Goal: Task Accomplishment & Management: Use online tool/utility

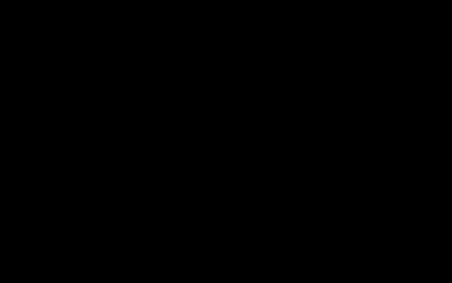
select select "679cb9cacf00799ba4b4c985"
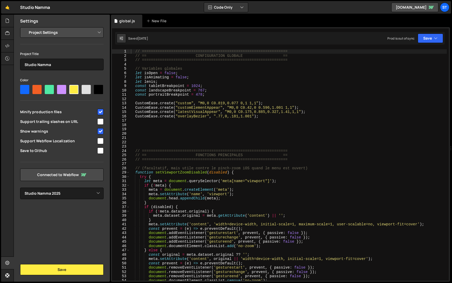
scroll to position [231, 0]
click at [372, 98] on div "// ================================================================= // == CONF…" at bounding box center [288, 169] width 317 height 240
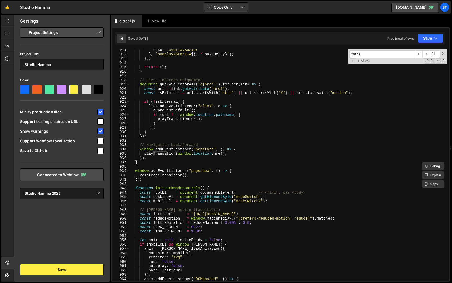
scroll to position [3033, 0]
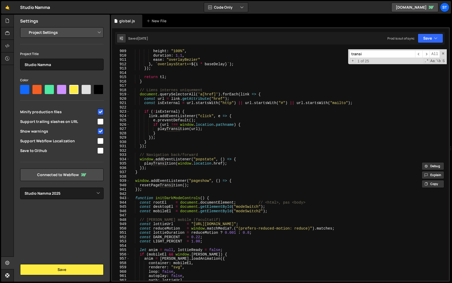
type input "transi"
click at [146, 189] on div "height : "100%" , duration : 1.1 , ease : "overlayBezier" } , ` overlaysStart+=…" at bounding box center [288, 169] width 317 height 240
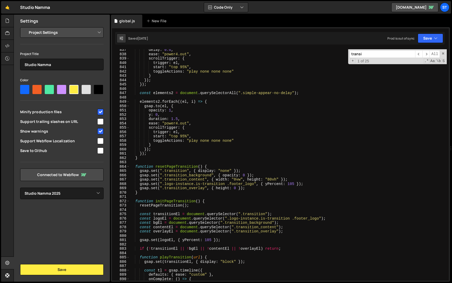
scroll to position [2793, 0]
click at [136, 167] on div "delay : 0.6 , ease : "power4.out" , scrollTrigger : { trigger : el , start : "t…" at bounding box center [288, 168] width 317 height 240
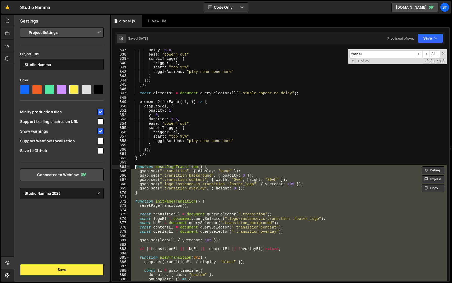
click at [188, 176] on div "delay : 0.6 , ease : "power4.out" , scrollTrigger : { trigger : el , start : "t…" at bounding box center [288, 164] width 317 height 231
type textarea "gsap.set(".transition_background", { opacity: 0 });"
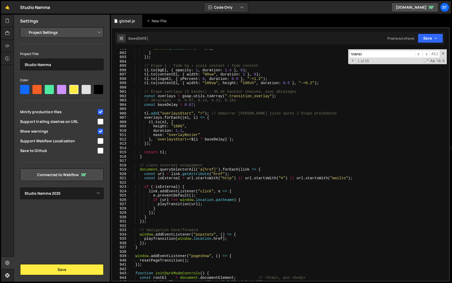
scroll to position [2970, 0]
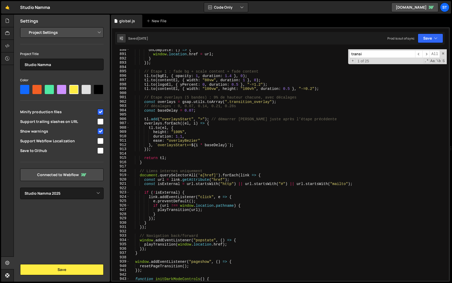
click at [378, 53] on input "transi" at bounding box center [383, 54] width 66 height 8
paste input "window.location.href = url"
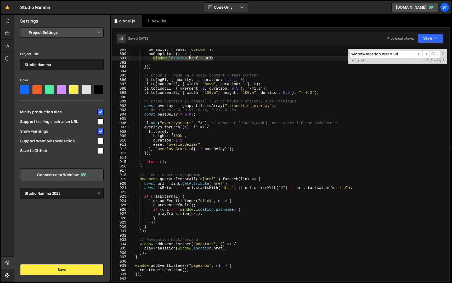
scroll to position [2960, 0]
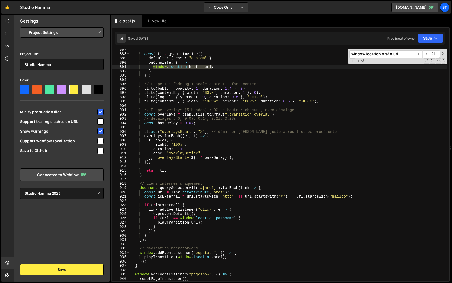
type input "window.location.href = url"
click at [153, 67] on div "const tl = gsap . timeline ({ defaults : { ease : "custom" } , onComplete : ( )…" at bounding box center [288, 164] width 317 height 231
type textarea "// window.location.href = url;"
click at [425, 39] on button "Save" at bounding box center [430, 38] width 25 height 9
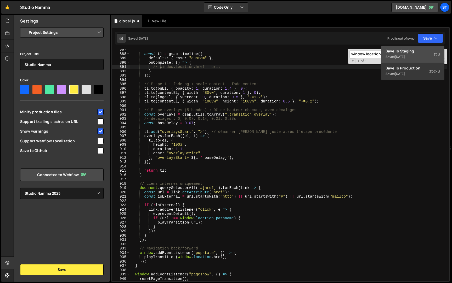
click at [419, 51] on div "Save to Staging S" at bounding box center [413, 50] width 54 height 5
